Goal: Task Accomplishment & Management: Complete application form

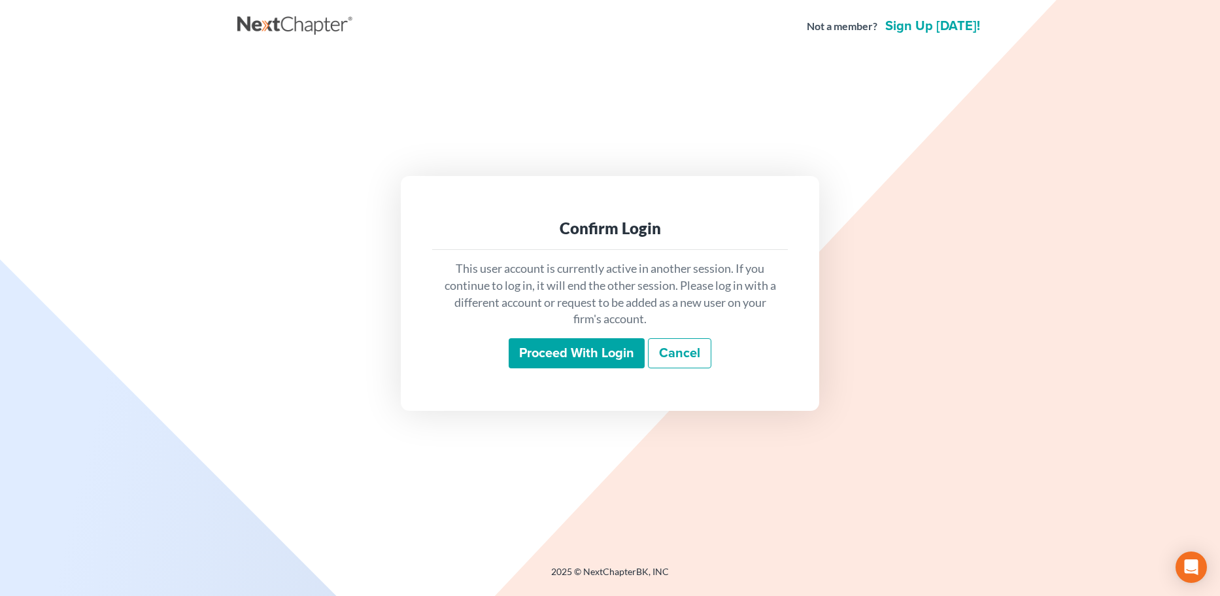
click at [591, 348] on input "Proceed with login" at bounding box center [577, 353] width 136 height 30
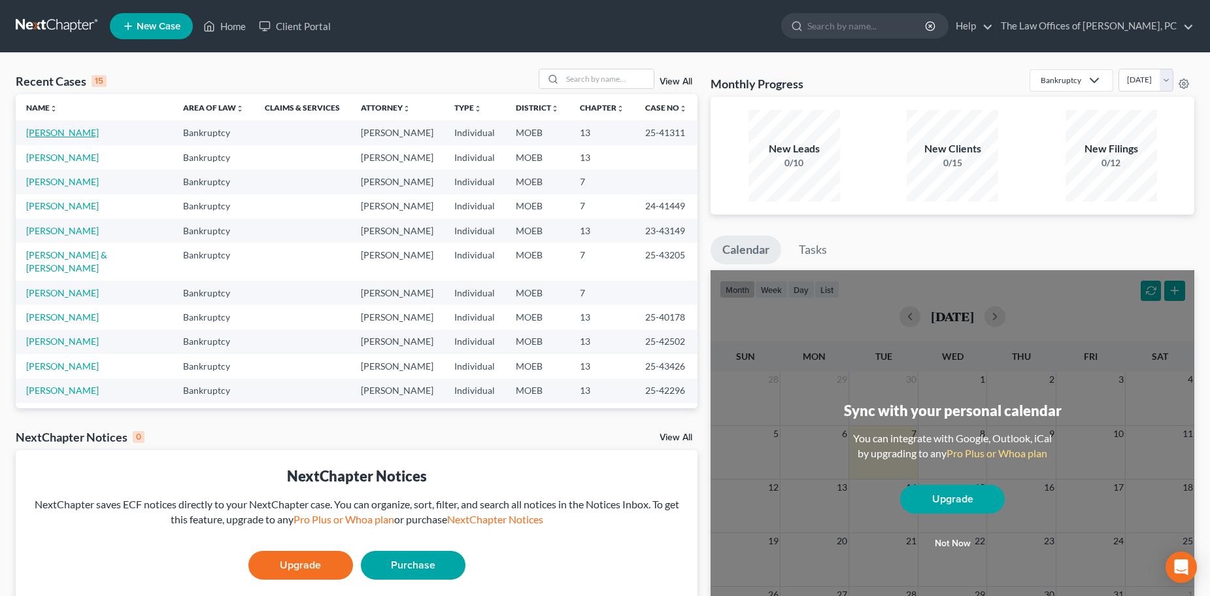
click at [65, 135] on link "[PERSON_NAME]" at bounding box center [62, 132] width 73 height 11
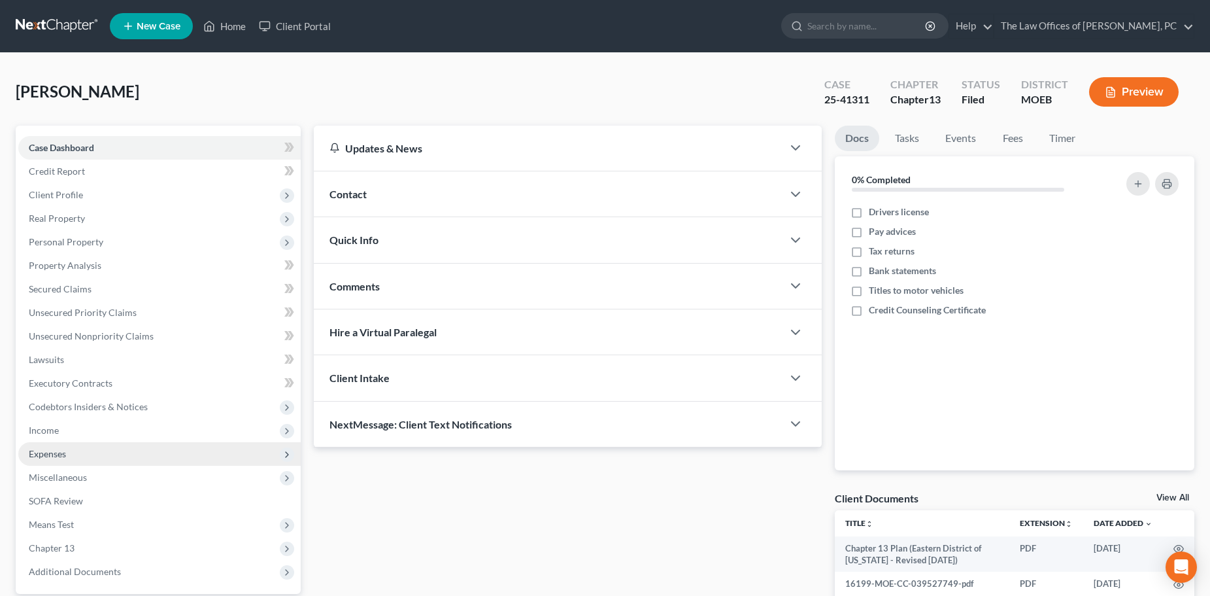
click at [71, 449] on span "Expenses" at bounding box center [159, 454] width 282 height 24
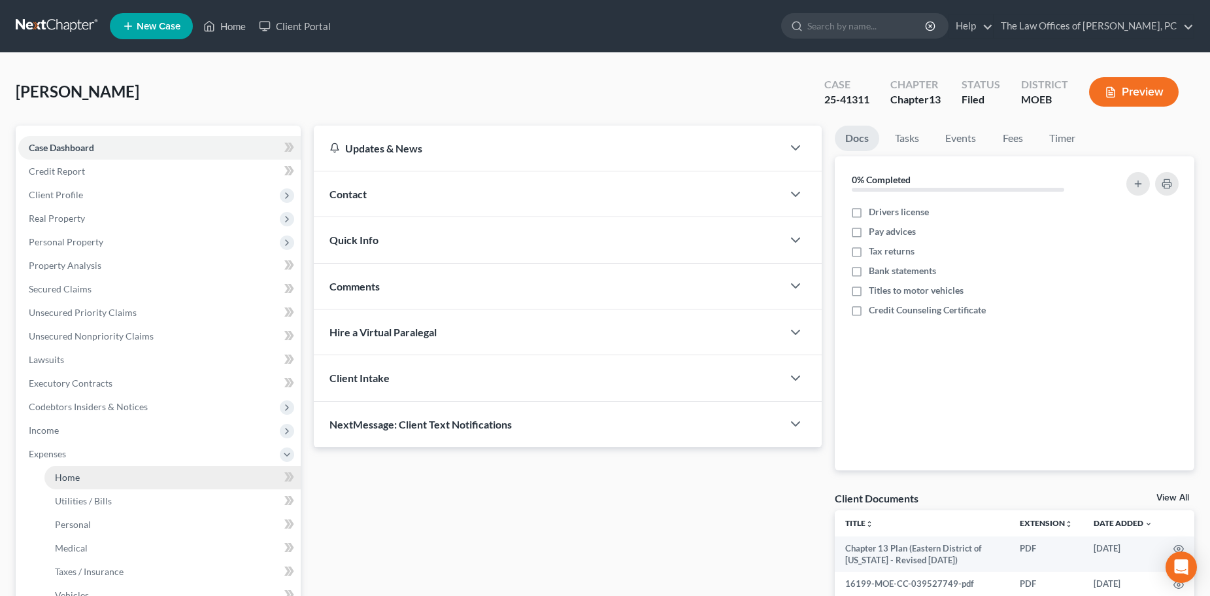
click at [76, 482] on span "Home" at bounding box center [67, 476] width 25 height 11
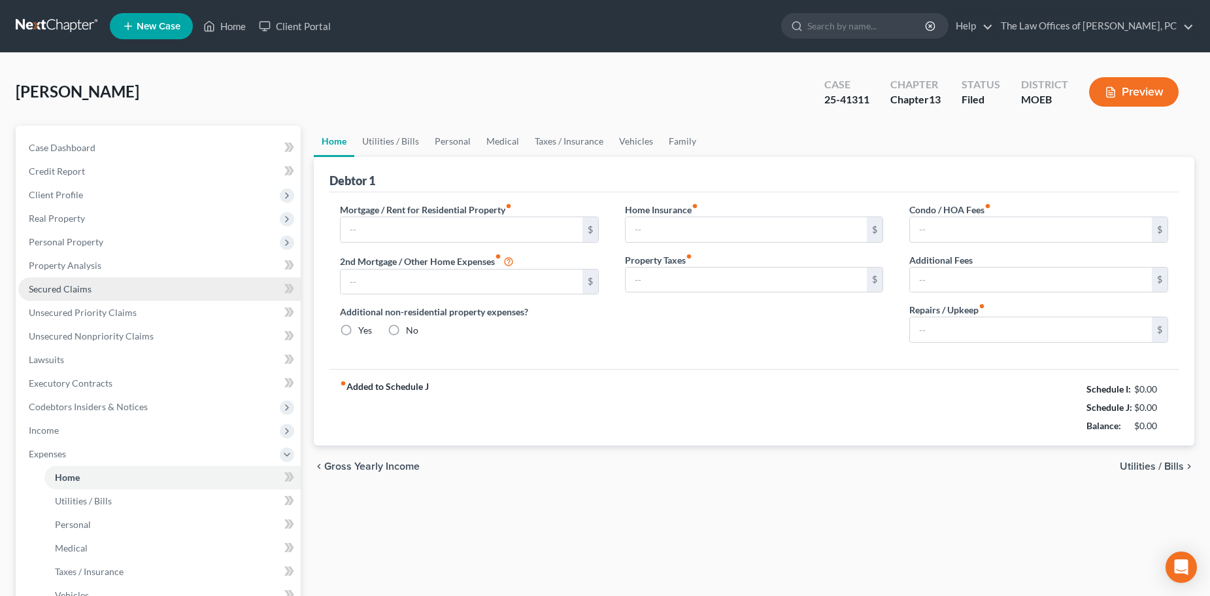
type input "920.00"
type input "0.00"
radio input "true"
type input "0.00"
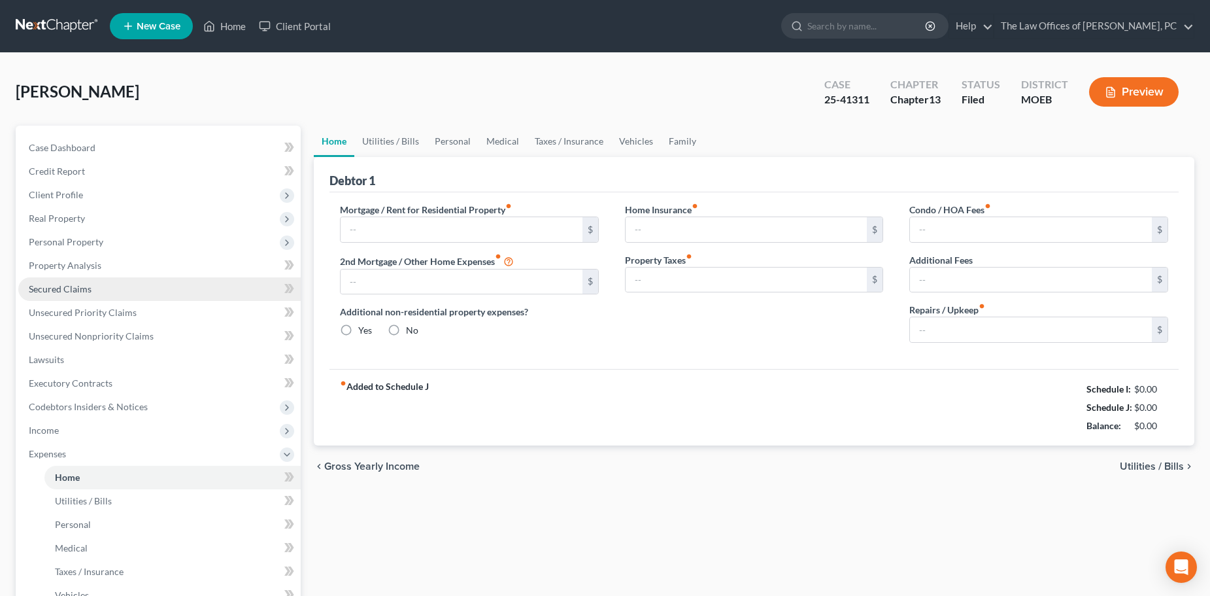
type input "0.00"
type input "100.00"
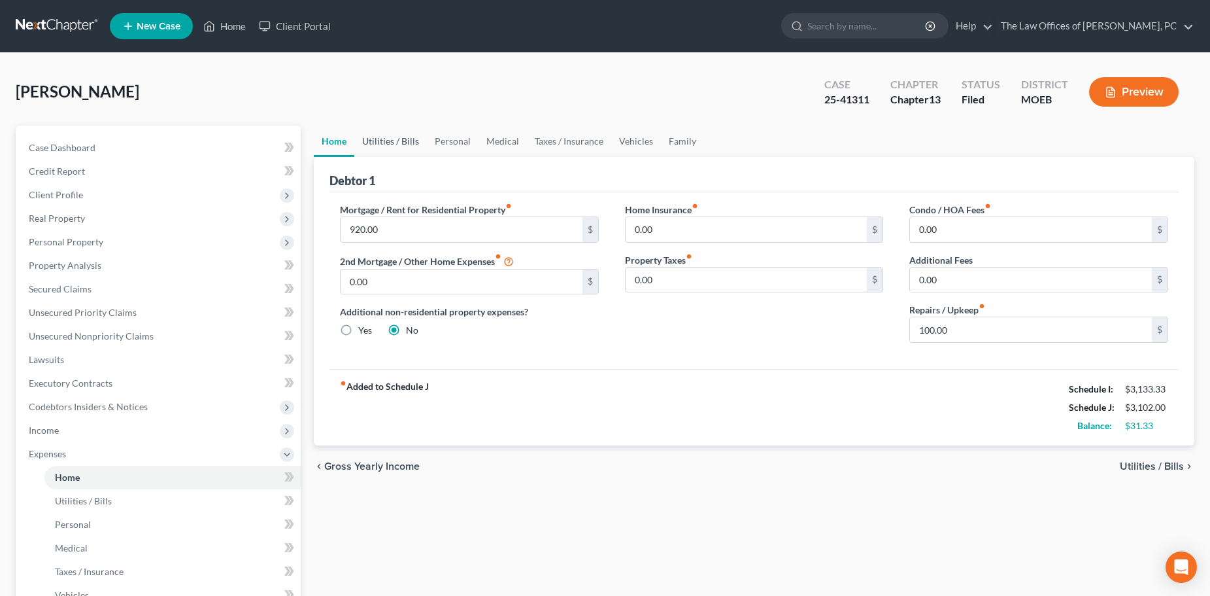
click at [384, 141] on link "Utilities / Bills" at bounding box center [390, 141] width 73 height 31
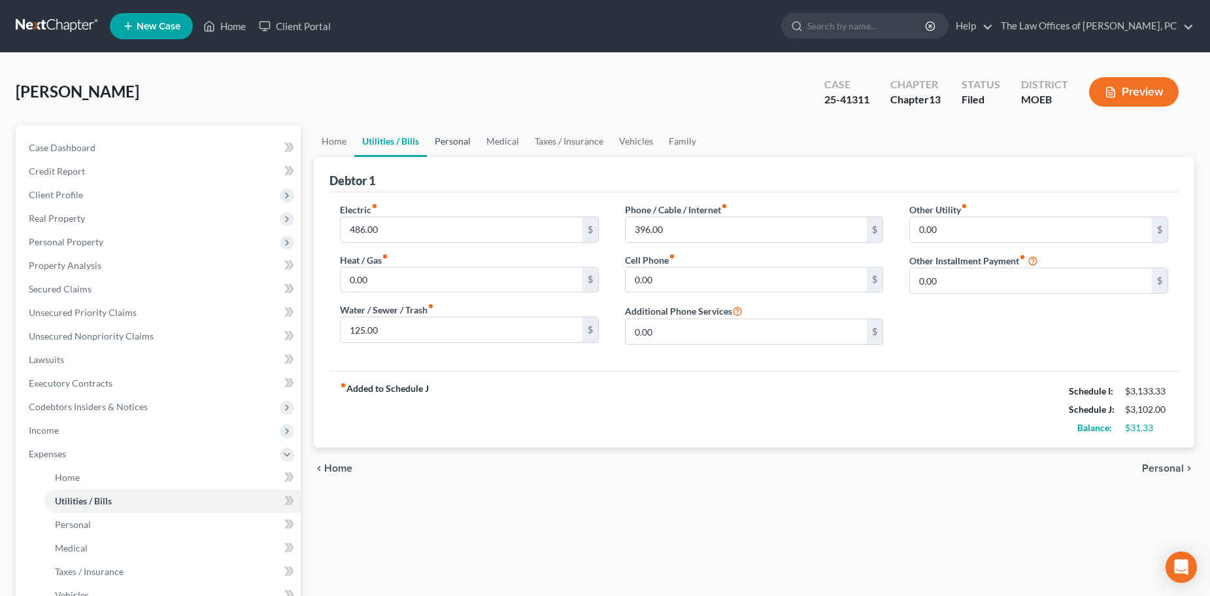
click at [470, 142] on link "Personal" at bounding box center [453, 141] width 52 height 31
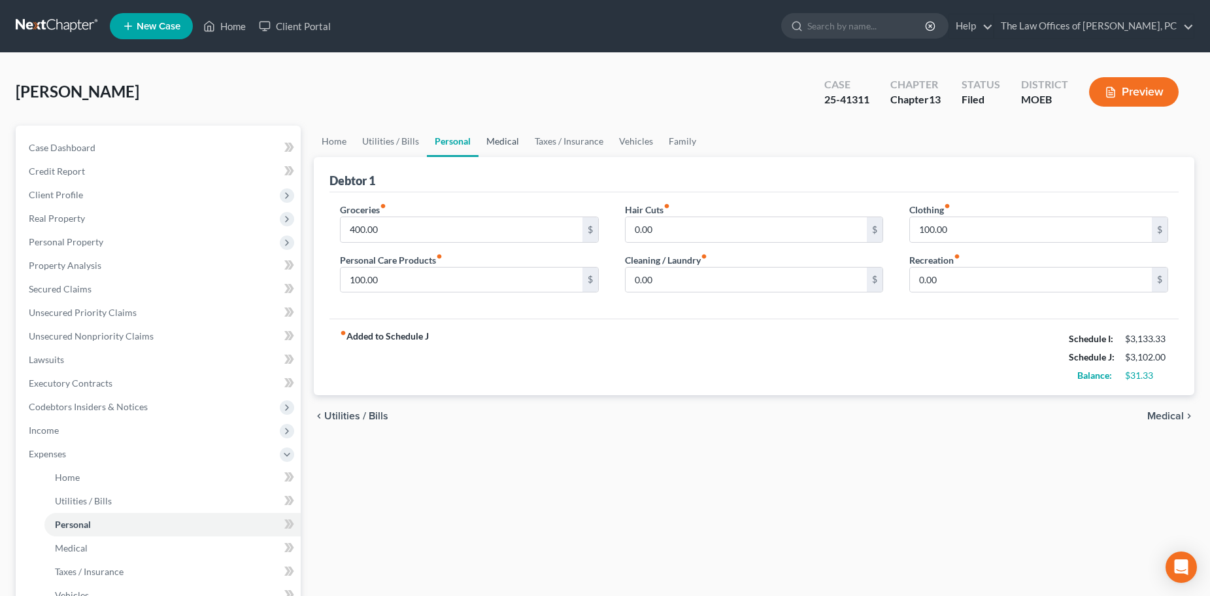
click at [498, 139] on link "Medical" at bounding box center [503, 141] width 48 height 31
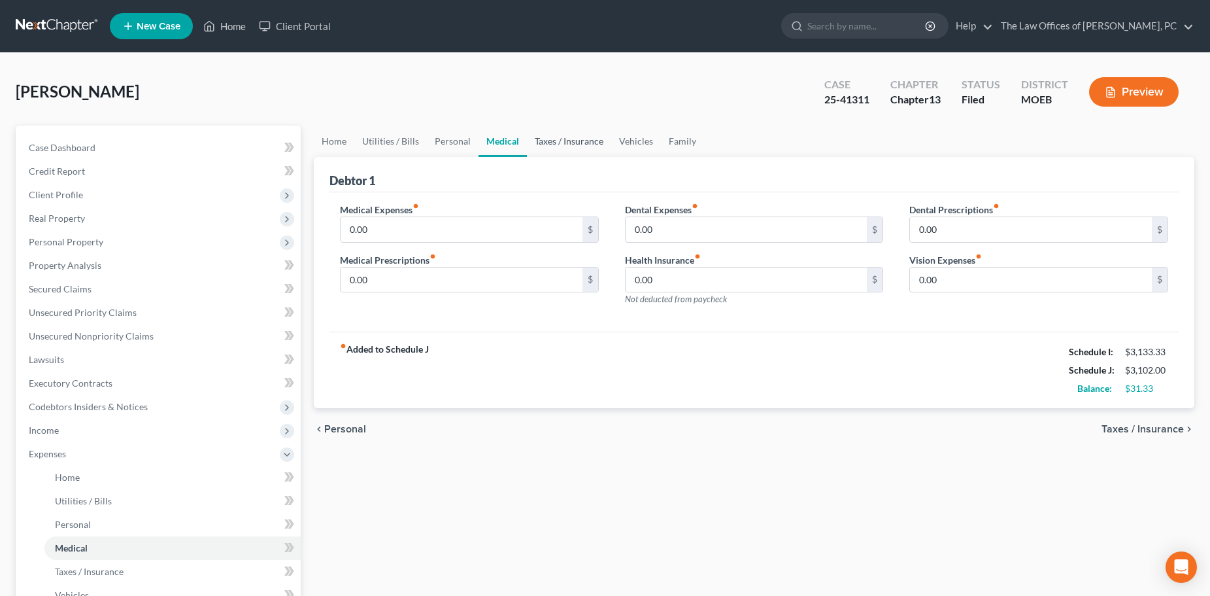
click at [588, 147] on link "Taxes / Insurance" at bounding box center [569, 141] width 84 height 31
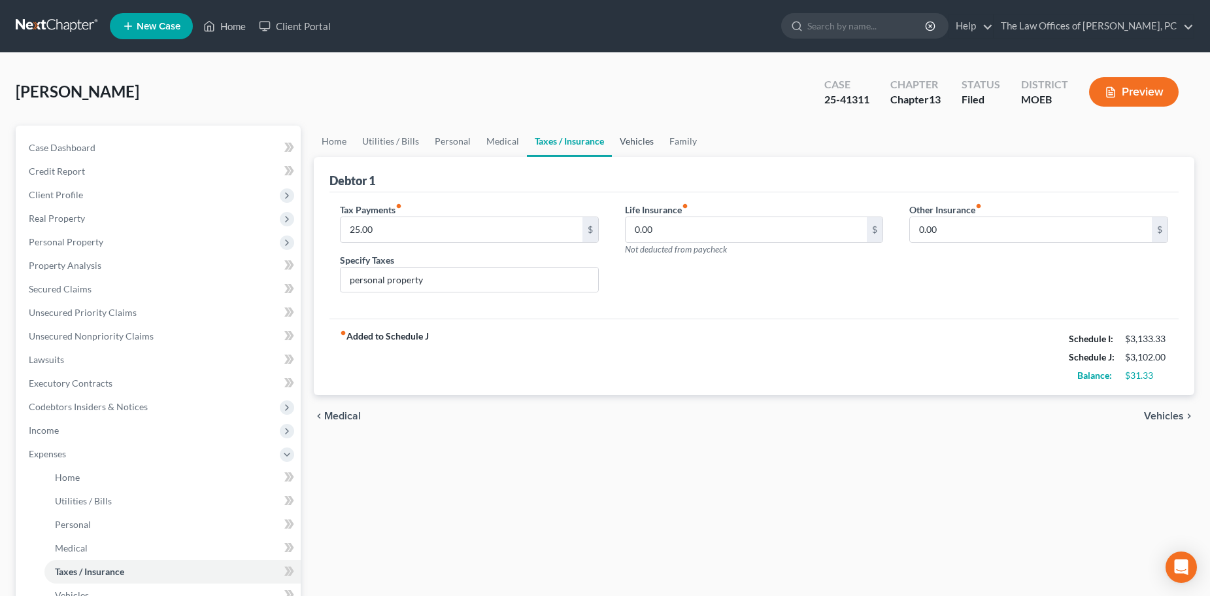
click at [627, 141] on link "Vehicles" at bounding box center [637, 141] width 50 height 31
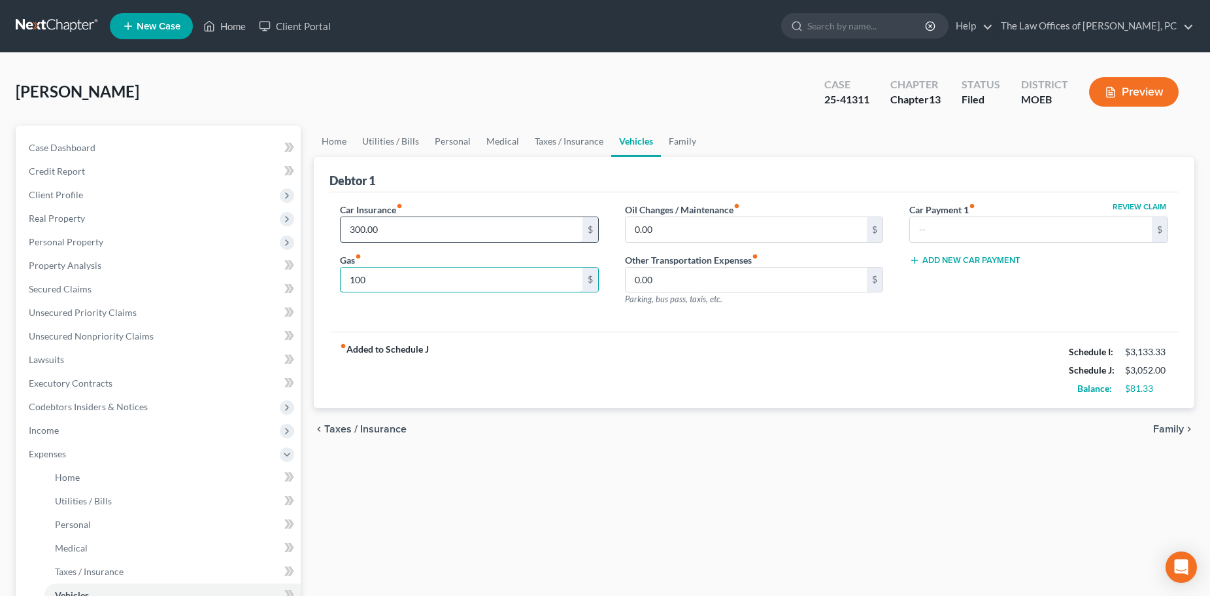
type input "100"
click at [390, 230] on input "300.00" at bounding box center [462, 229] width 242 height 25
type input "110"
click at [539, 142] on link "Taxes / Insurance" at bounding box center [569, 141] width 84 height 31
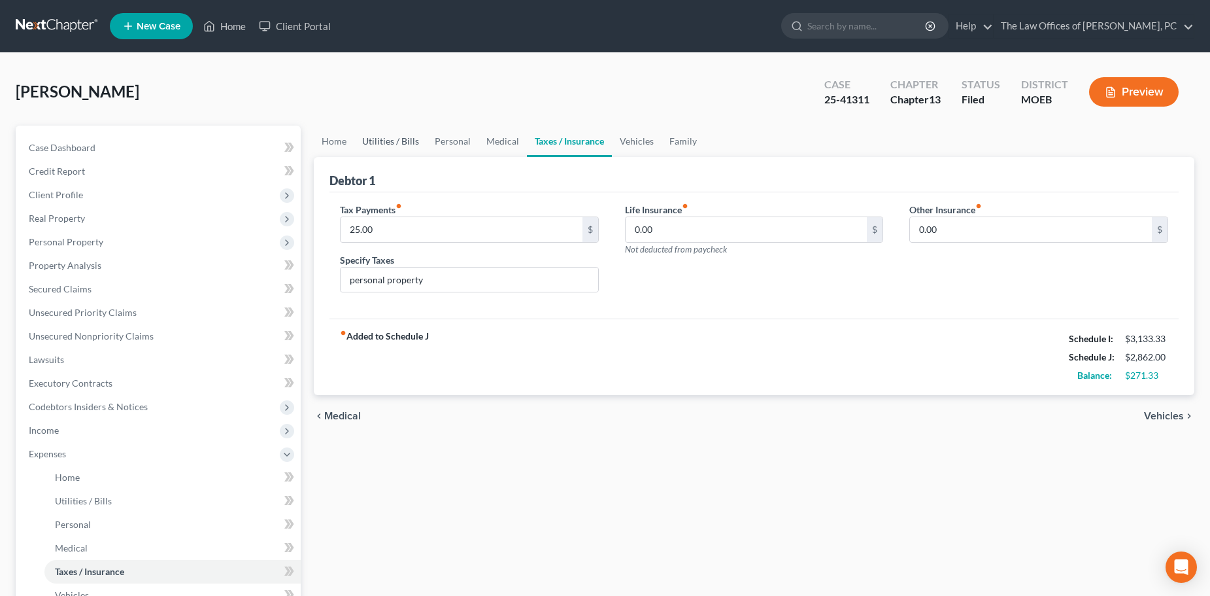
click at [382, 143] on link "Utilities / Bills" at bounding box center [390, 141] width 73 height 31
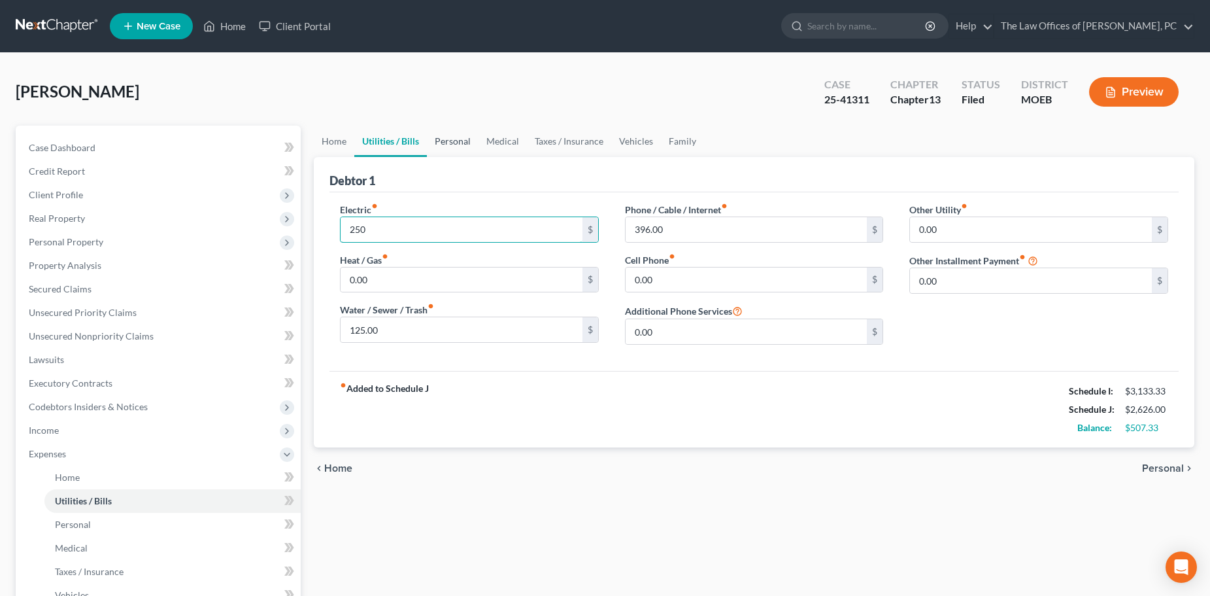
type input "250"
click at [445, 156] on link "Personal" at bounding box center [453, 141] width 52 height 31
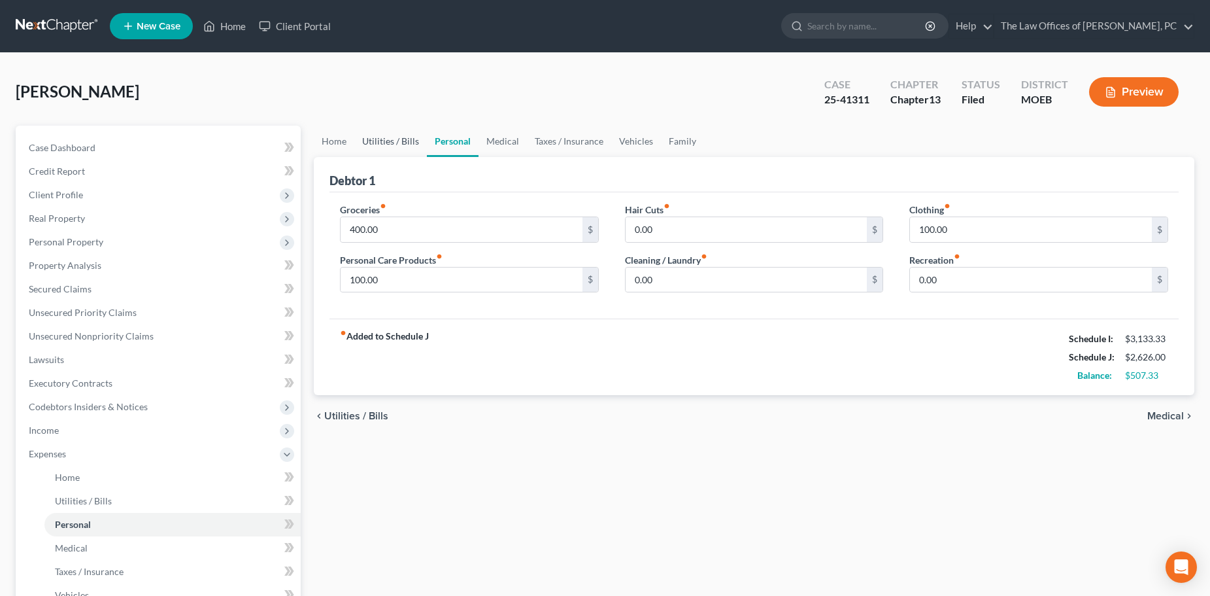
click at [376, 144] on link "Utilities / Bills" at bounding box center [390, 141] width 73 height 31
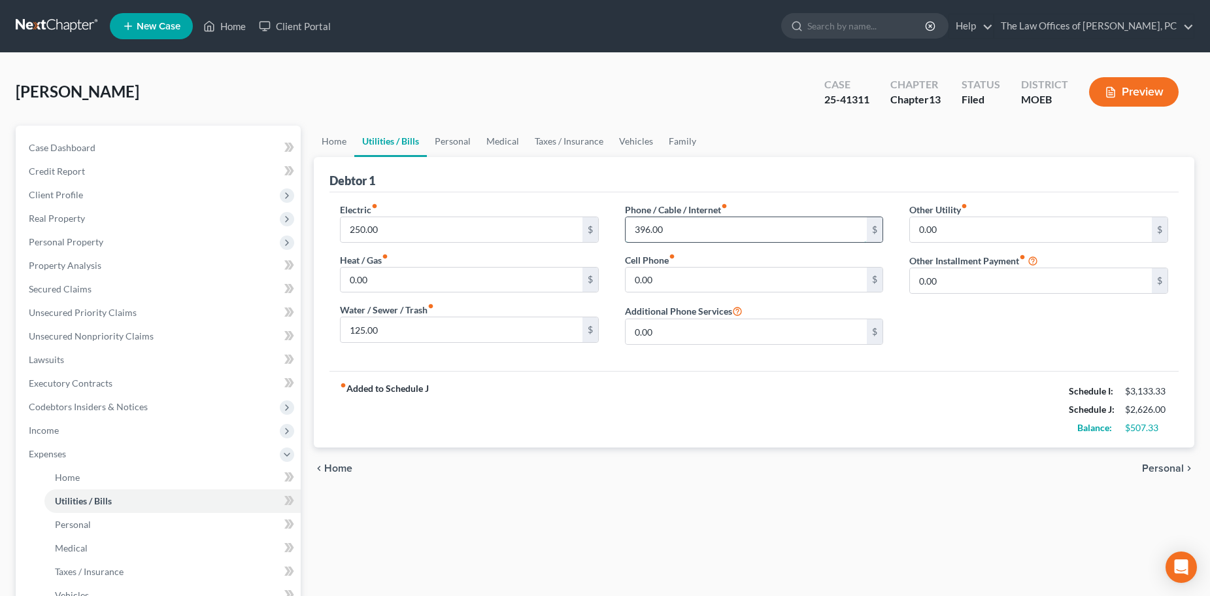
click at [690, 224] on input "396.00" at bounding box center [747, 229] width 242 height 25
type input "70"
click at [705, 411] on div "fiber_manual_record Added to Schedule J Schedule I: $3,133.33 Schedule J: $2,30…" at bounding box center [754, 409] width 849 height 76
click at [450, 134] on link "Personal" at bounding box center [453, 141] width 52 height 31
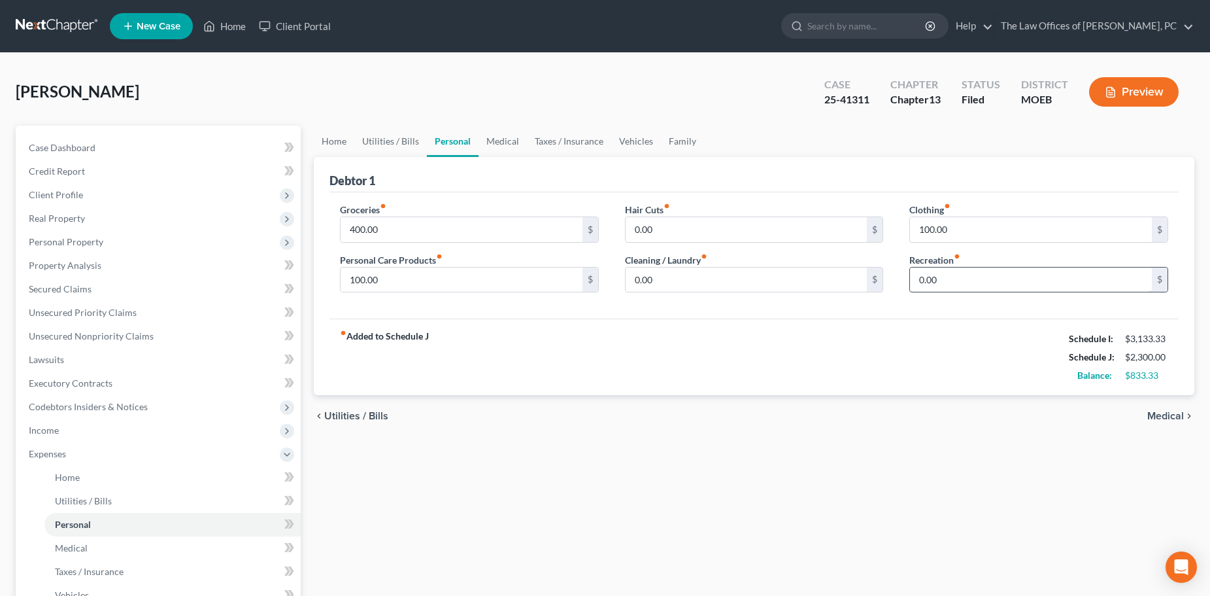
click at [973, 284] on input "0.00" at bounding box center [1031, 279] width 242 height 25
click at [936, 365] on div "fiber_manual_record Added to Schedule J Schedule I: $3,133.33 Schedule J: $2,40…" at bounding box center [754, 356] width 849 height 76
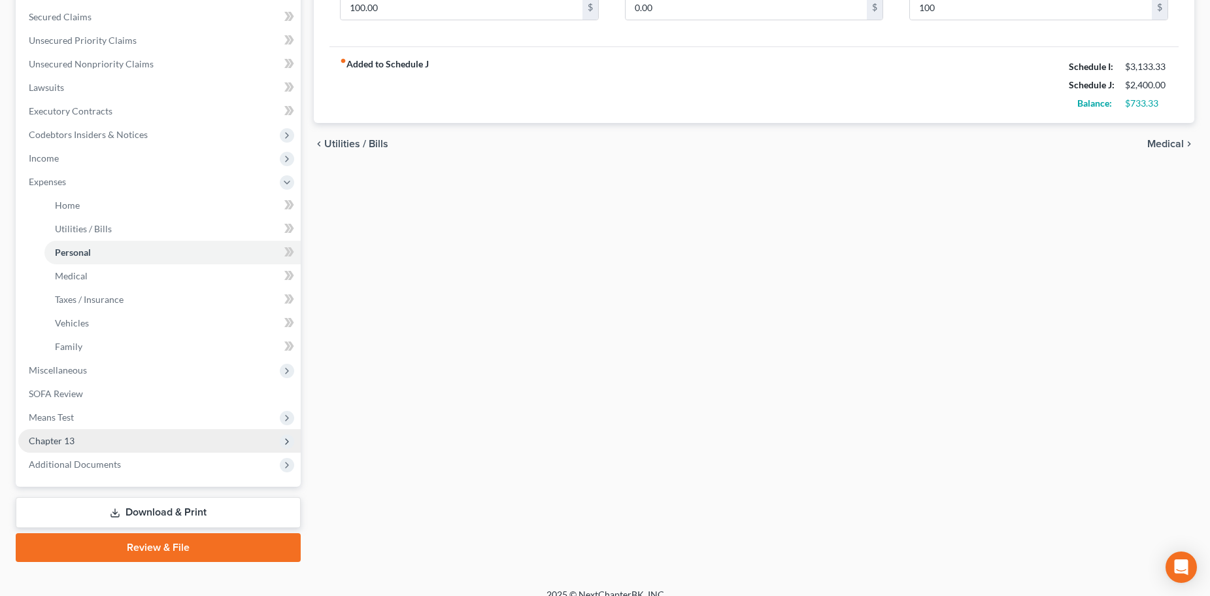
scroll to position [288, 0]
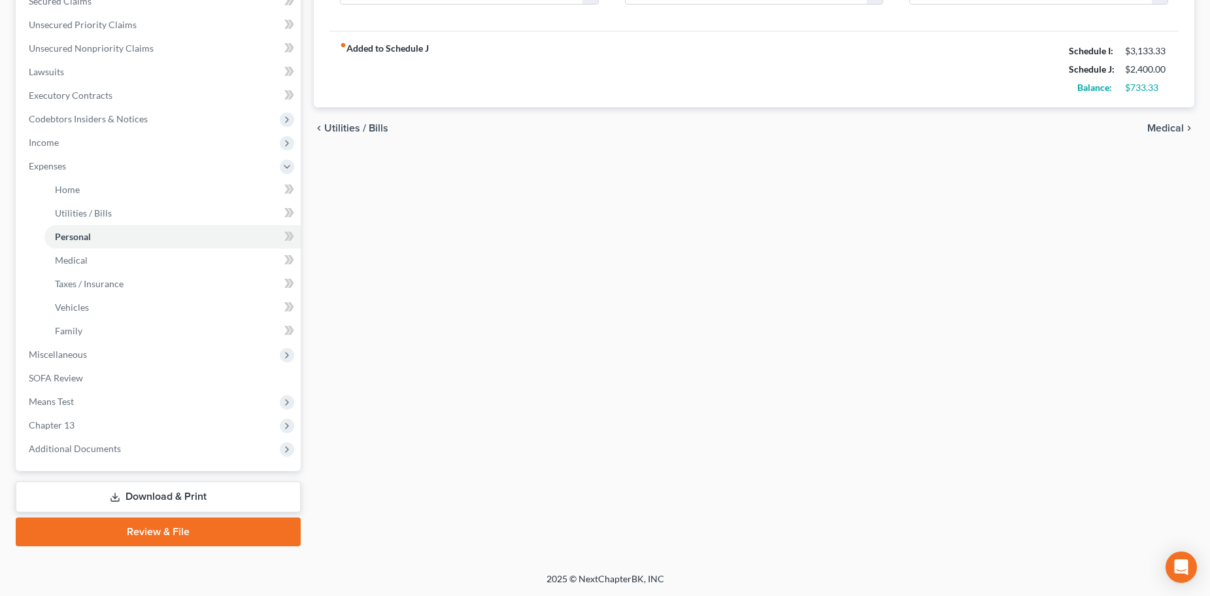
click at [166, 500] on link "Download & Print" at bounding box center [158, 496] width 285 height 31
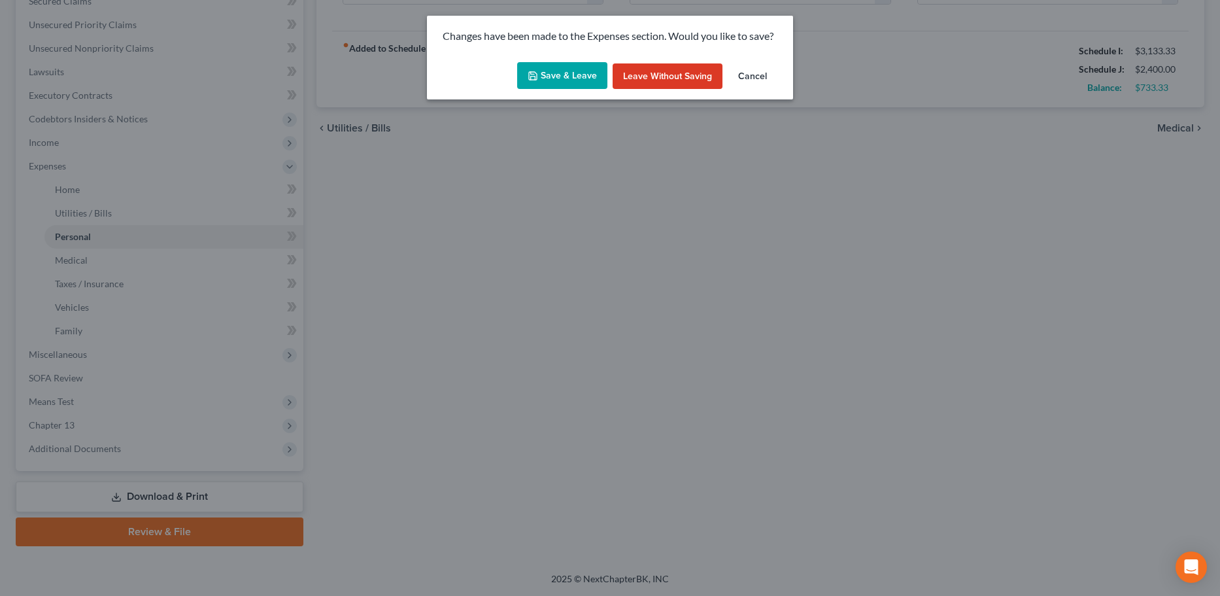
click at [547, 93] on div "Save & Leave Leave without Saving Cancel" at bounding box center [610, 78] width 366 height 43
click at [556, 75] on button "Save & Leave" at bounding box center [562, 75] width 90 height 27
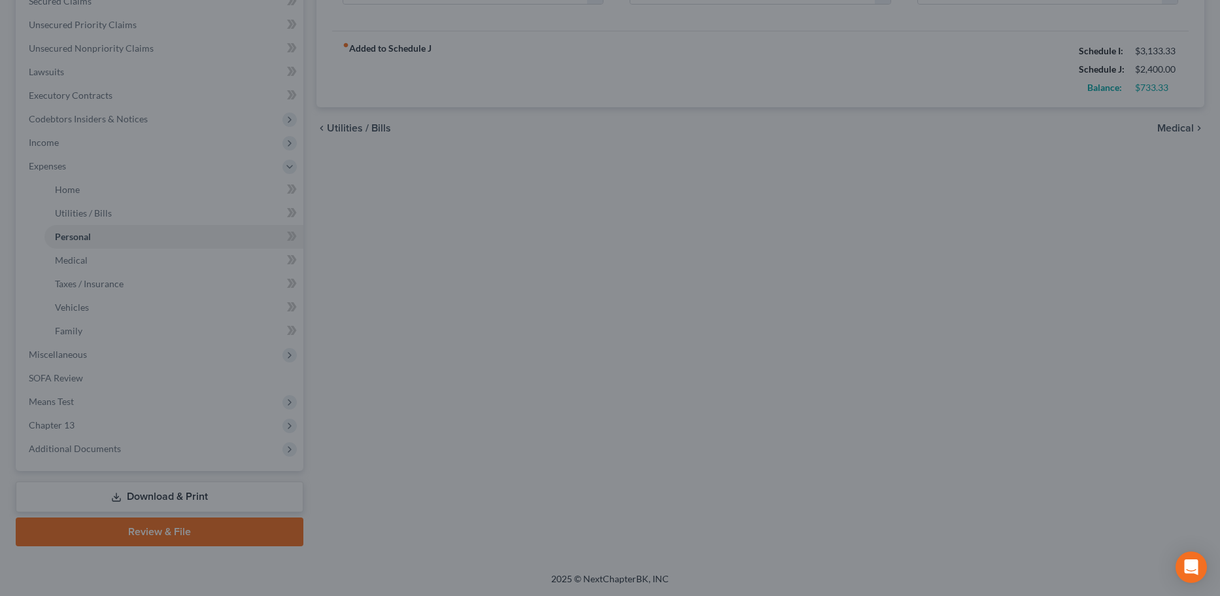
type input "100.00"
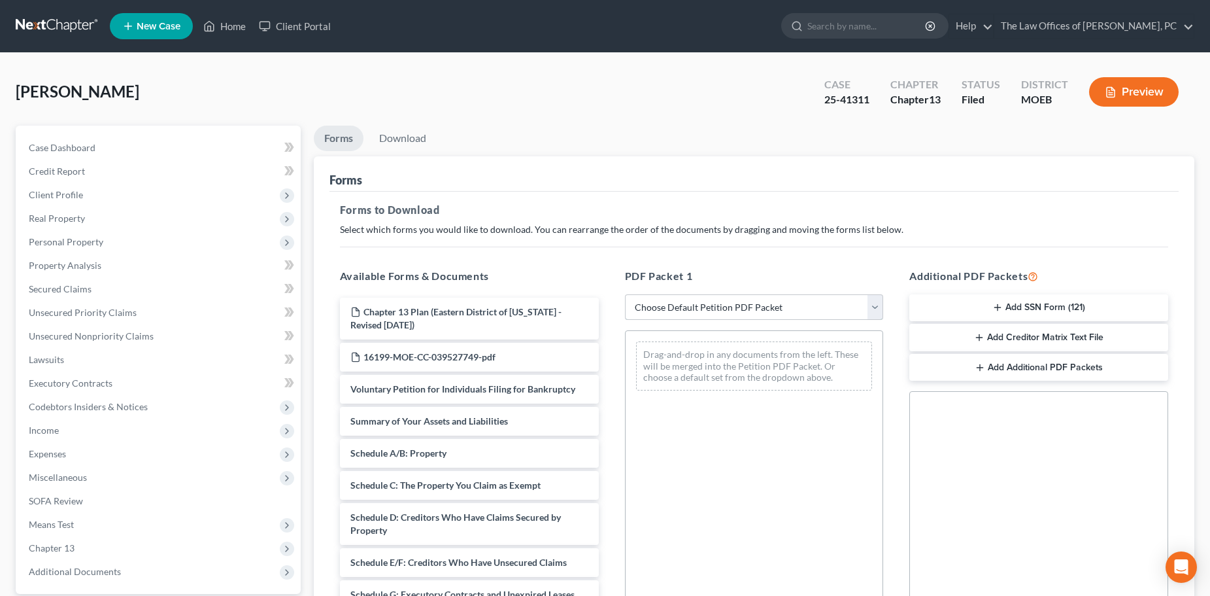
click at [656, 297] on select "Choose Default Petition PDF Packet Complete Bankruptcy Petition (all forms and …" at bounding box center [754, 307] width 259 height 26
select select "2"
click at [625, 294] on select "Choose Default Petition PDF Packet Complete Bankruptcy Petition (all forms and …" at bounding box center [754, 307] width 259 height 26
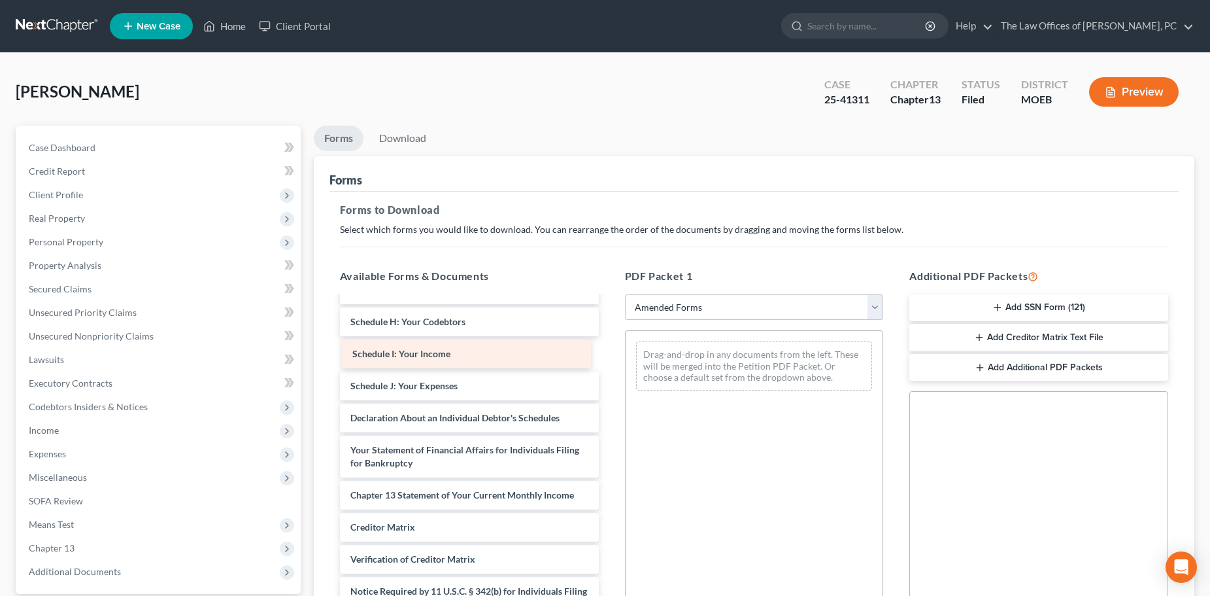
scroll to position [195, 0]
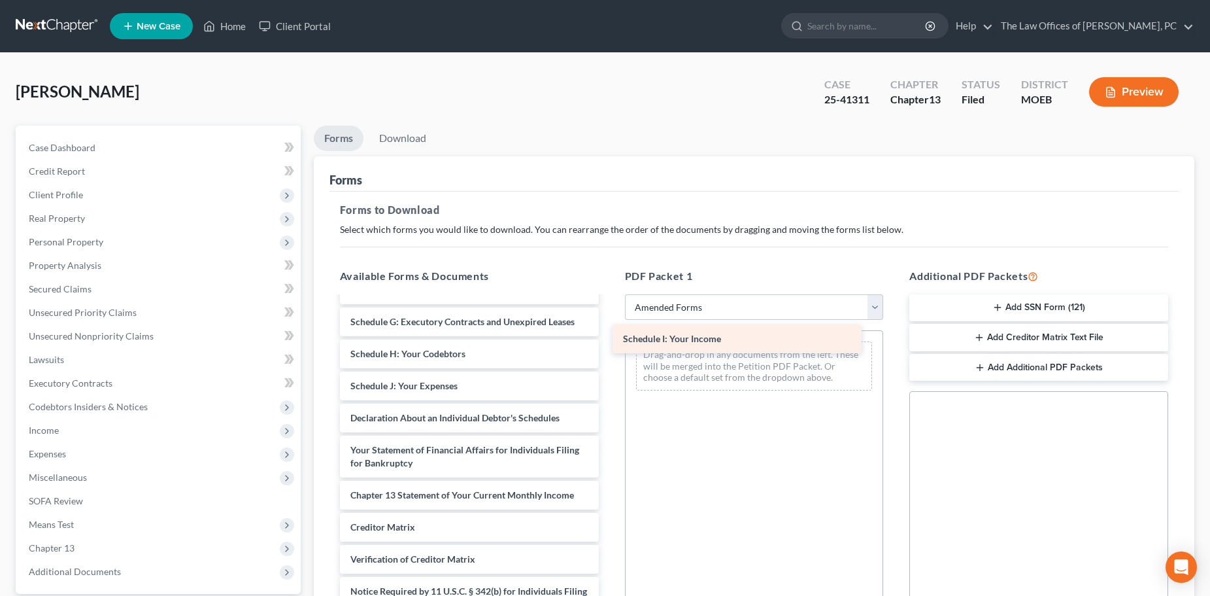
drag, startPoint x: 450, startPoint y: 352, endPoint x: 724, endPoint y: 337, distance: 274.3
click at [609, 337] on div "Schedule I: Your Income Voluntary Petition for Individuals Filing for Bankruptc…" at bounding box center [470, 376] width 280 height 549
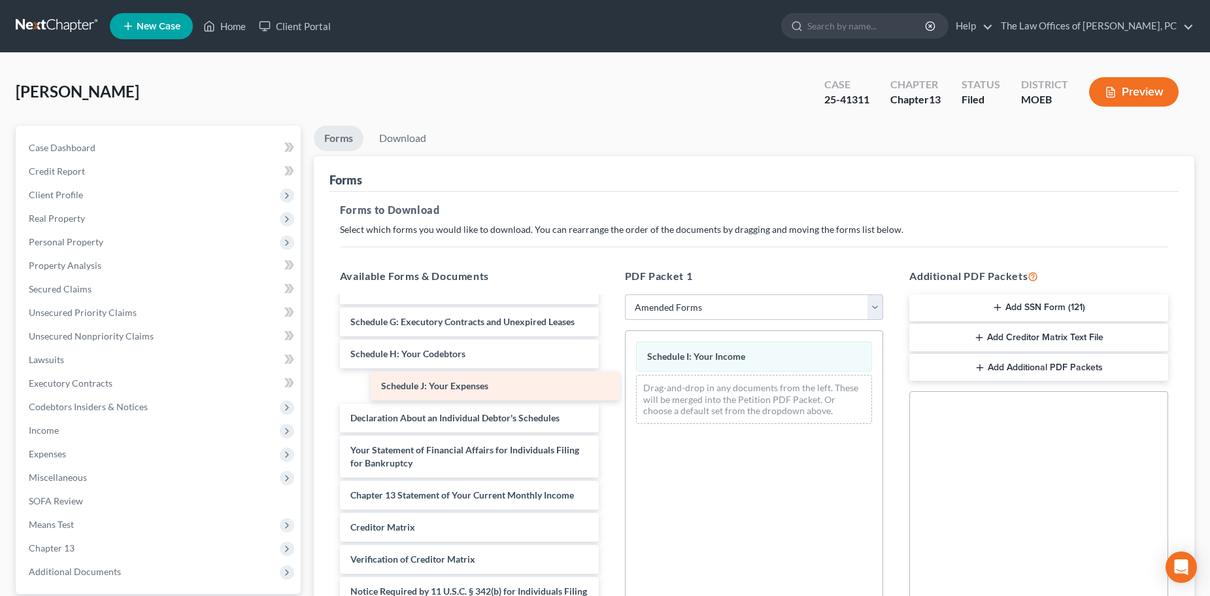
scroll to position [163, 0]
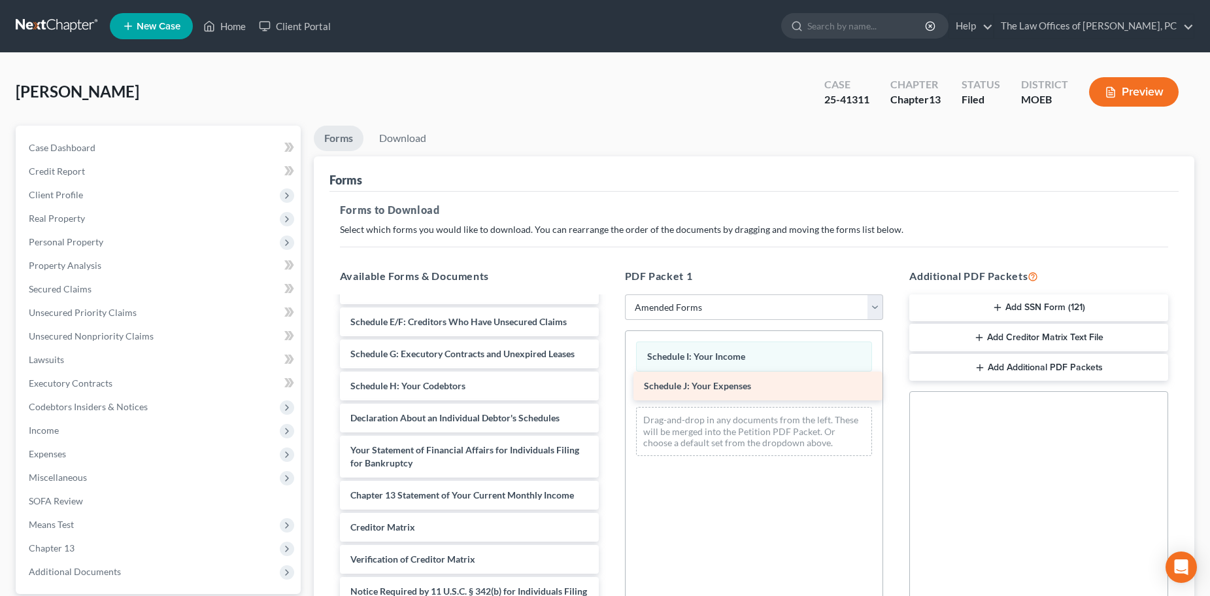
drag, startPoint x: 441, startPoint y: 391, endPoint x: 735, endPoint y: 391, distance: 293.6
click at [609, 391] on div "Schedule J: Your Expenses Voluntary Petition for Individuals Filing for Bankrup…" at bounding box center [470, 392] width 280 height 517
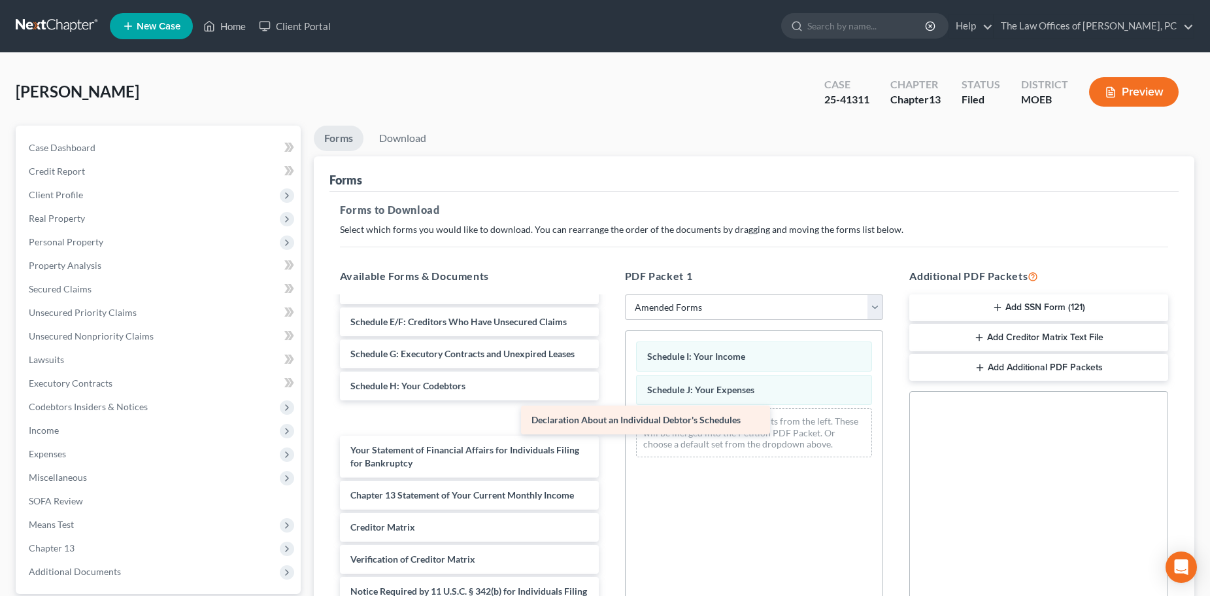
scroll to position [131, 0]
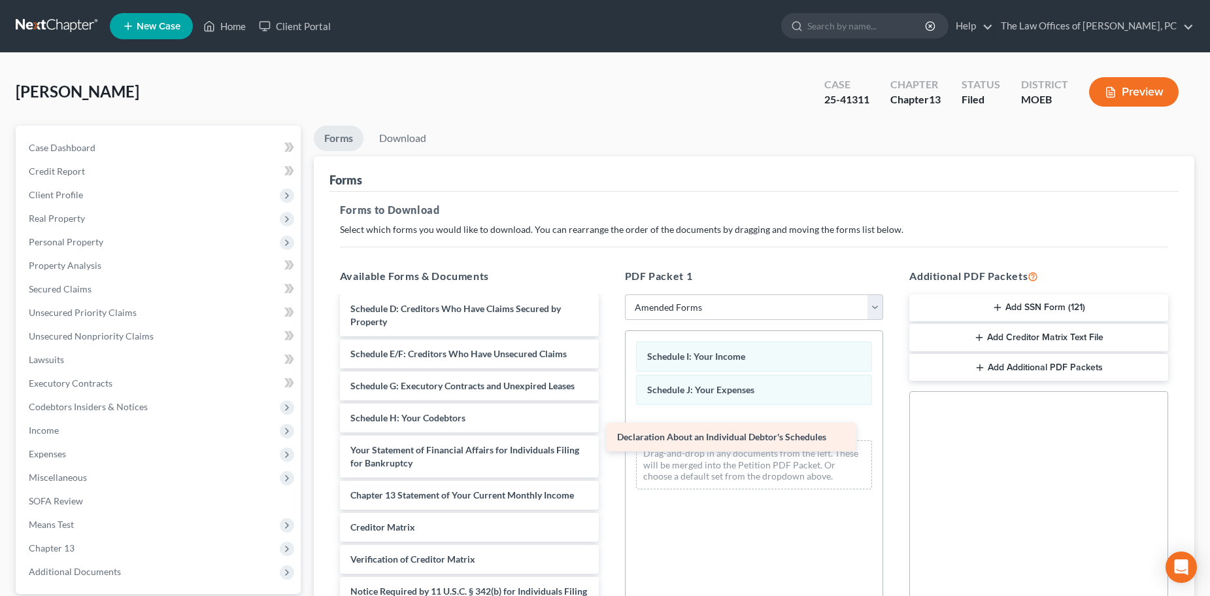
drag, startPoint x: 410, startPoint y: 417, endPoint x: 677, endPoint y: 436, distance: 268.1
click at [609, 436] on div "Declaration About an Individual Debtor's Schedules Voluntary Petition for Indiv…" at bounding box center [470, 408] width 280 height 484
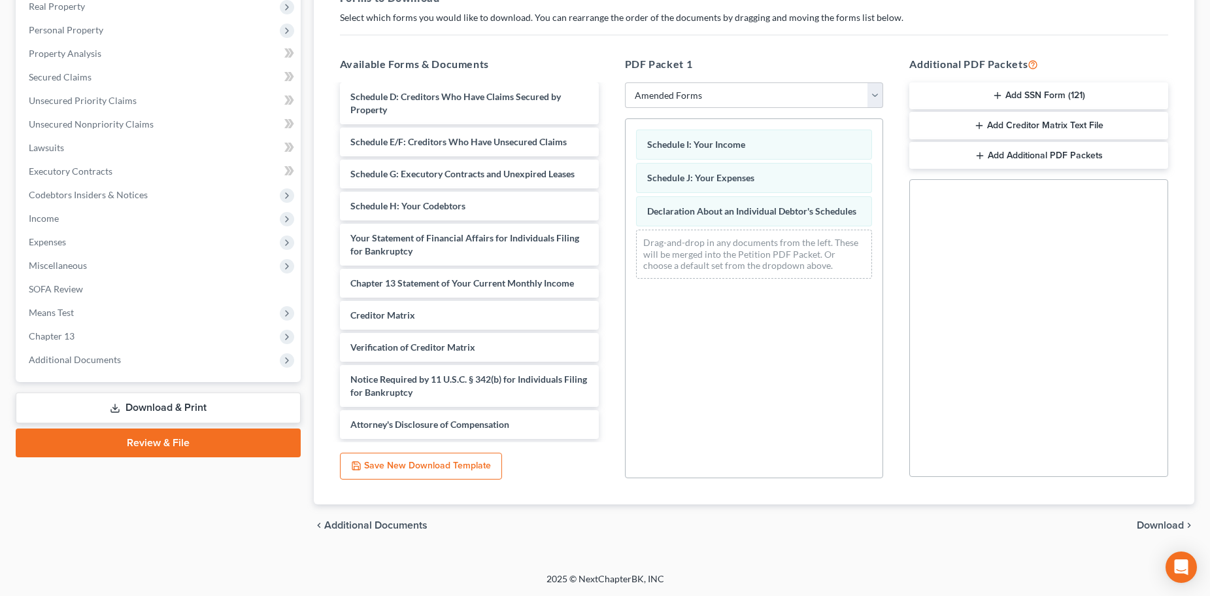
click at [1147, 520] on span "Download" at bounding box center [1160, 525] width 47 height 10
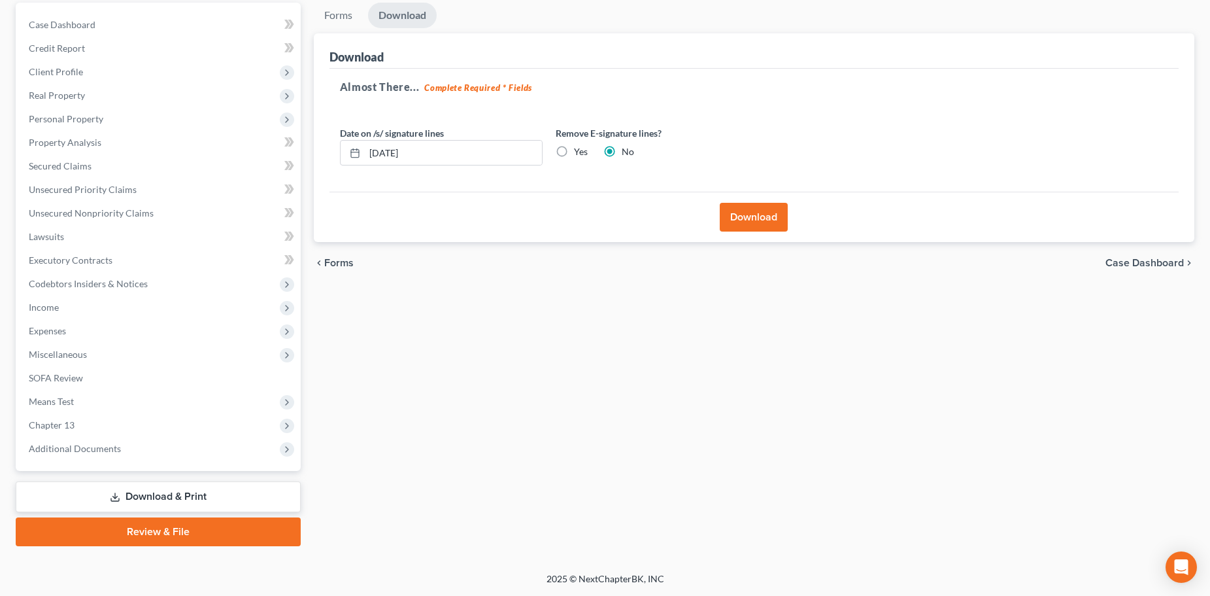
click at [574, 154] on label "Yes" at bounding box center [581, 151] width 14 height 13
click at [579, 154] on input "Yes" at bounding box center [583, 149] width 8 height 8
radio input "true"
radio input "false"
click at [387, 156] on input "10/07/2025" at bounding box center [453, 153] width 177 height 25
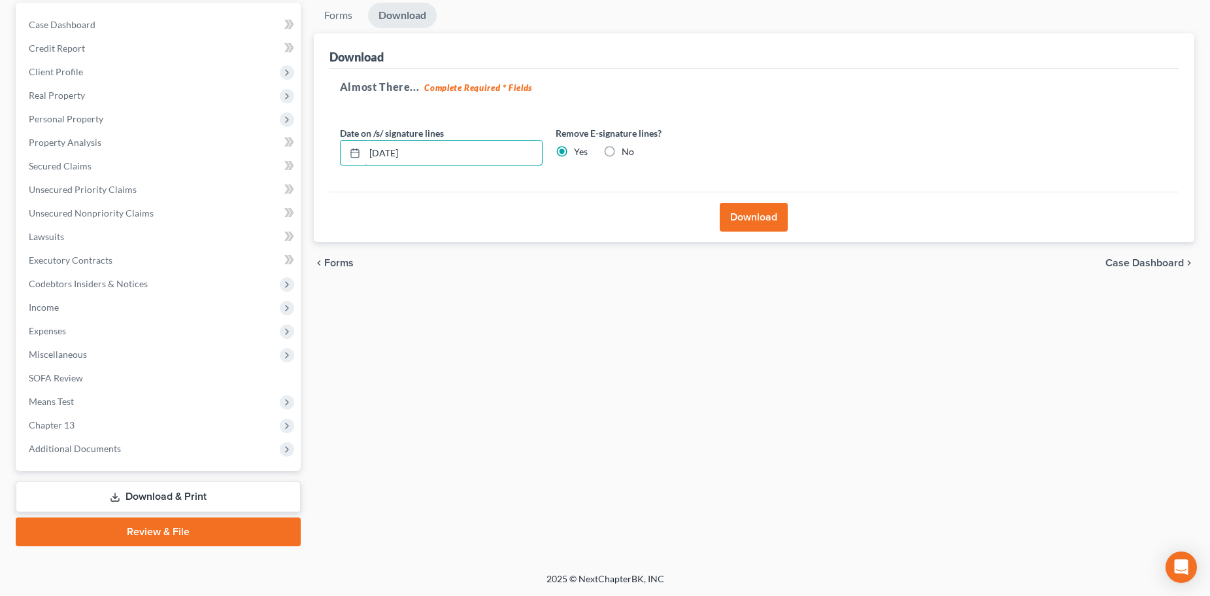
type input "10/06/2025"
click at [622, 147] on label "No" at bounding box center [628, 151] width 12 height 13
click at [627, 147] on input "No" at bounding box center [631, 149] width 8 height 8
radio input "true"
radio input "false"
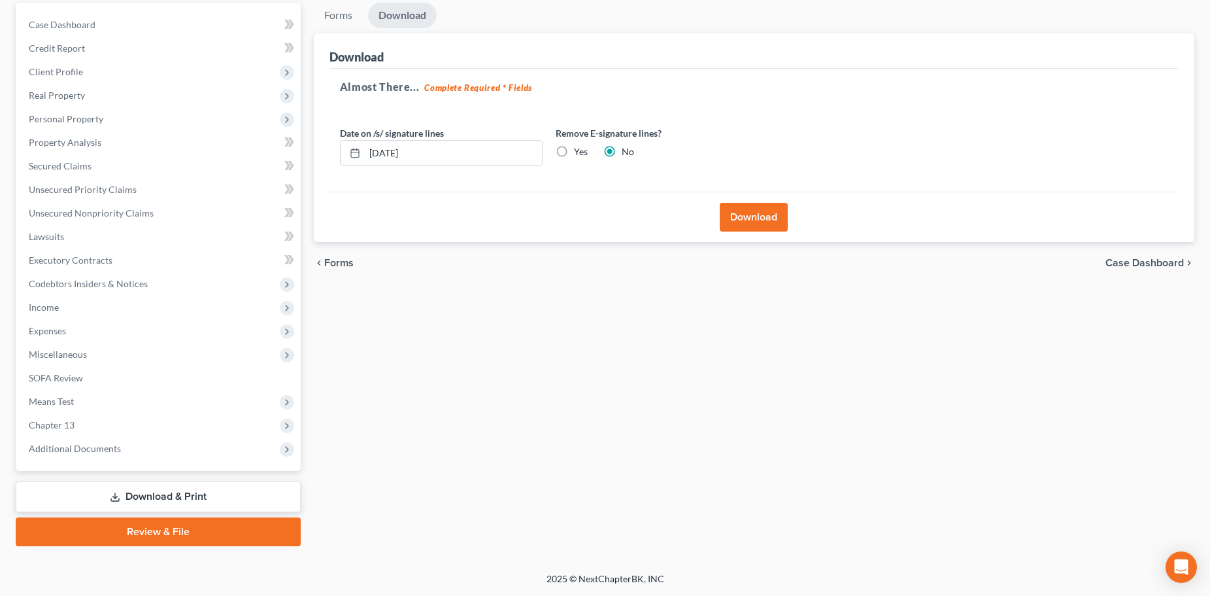
click at [736, 209] on button "Download" at bounding box center [754, 217] width 68 height 29
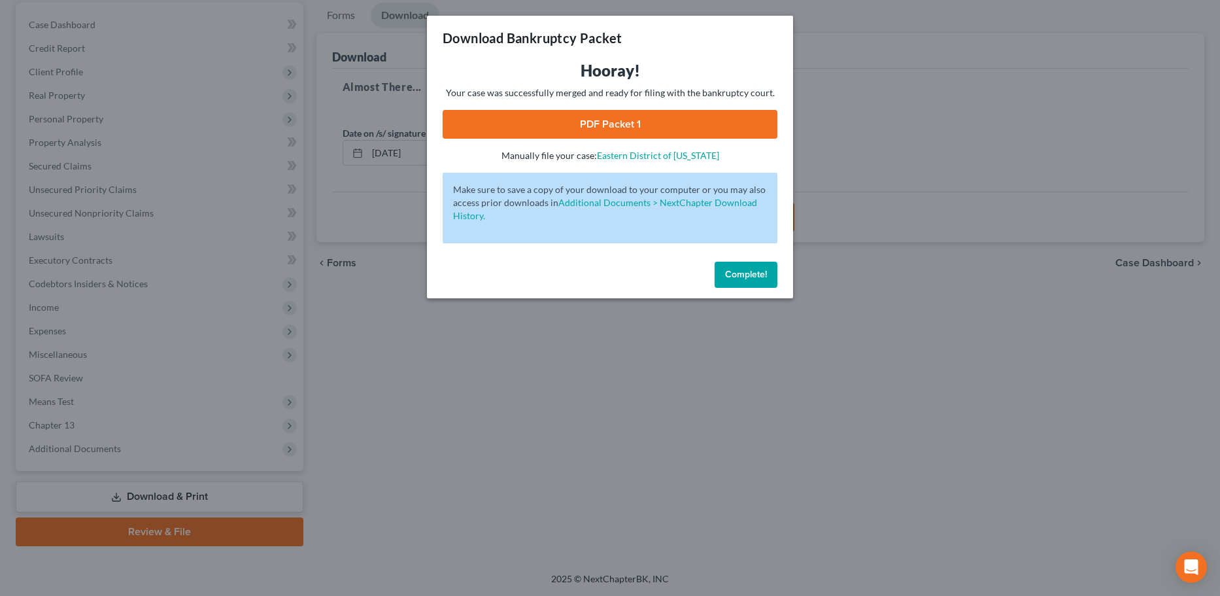
click at [600, 124] on link "PDF Packet 1" at bounding box center [610, 124] width 335 height 29
